Goal: Task Accomplishment & Management: Use online tool/utility

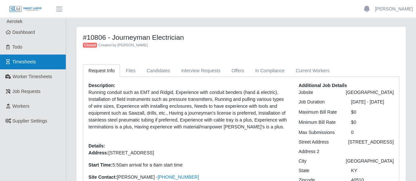
click at [37, 66] on link "Timesheets" at bounding box center [33, 62] width 66 height 15
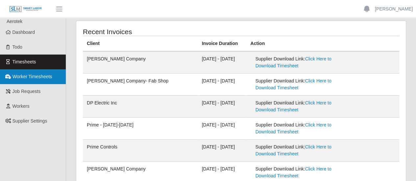
click at [38, 81] on link "Worker Timesheets" at bounding box center [33, 76] width 66 height 15
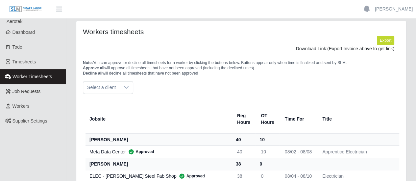
click at [116, 91] on span "Select a client" at bounding box center [101, 88] width 36 height 12
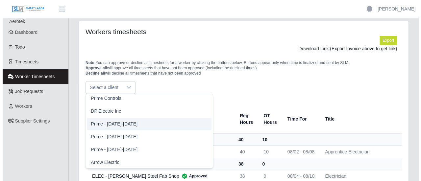
scroll to position [164, 0]
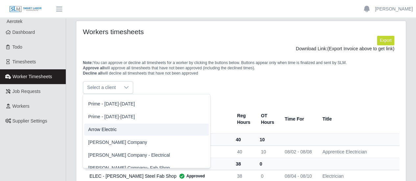
click at [110, 127] on span "Arrow Electric" at bounding box center [102, 129] width 28 height 7
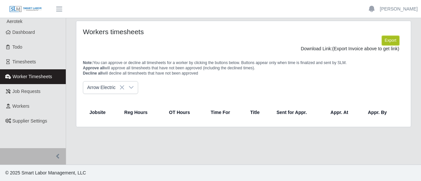
click at [394, 41] on button "Export" at bounding box center [390, 40] width 17 height 9
click at [350, 51] on link "https://sm-slm-prod.s3.amazonaws.com/documents/supplier/66/Supplier%20Worker%20…" at bounding box center [374, 48] width 49 height 5
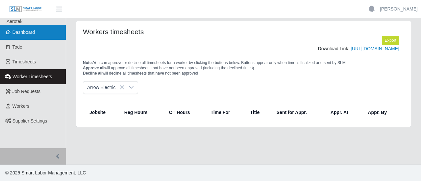
click at [37, 33] on link "Dashboard" at bounding box center [33, 32] width 66 height 15
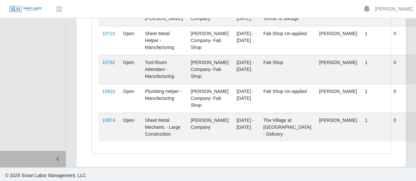
scroll to position [234, 0]
